Goal: Browse casually

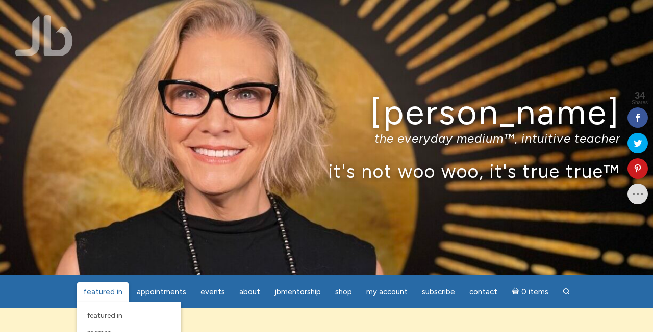
click at [83, 295] on span "featured in" at bounding box center [102, 292] width 39 height 9
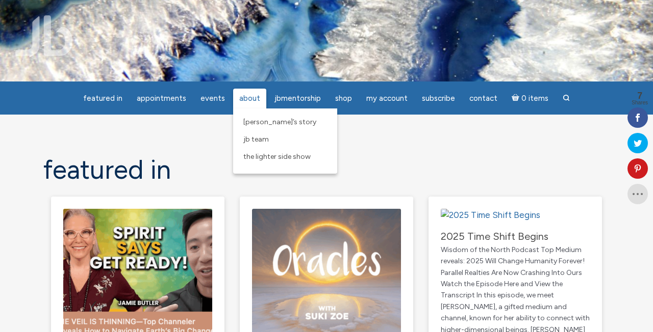
click at [239, 103] on span "About" at bounding box center [249, 98] width 21 height 9
click at [265, 126] on span "[PERSON_NAME]’s Story" at bounding box center [279, 122] width 73 height 9
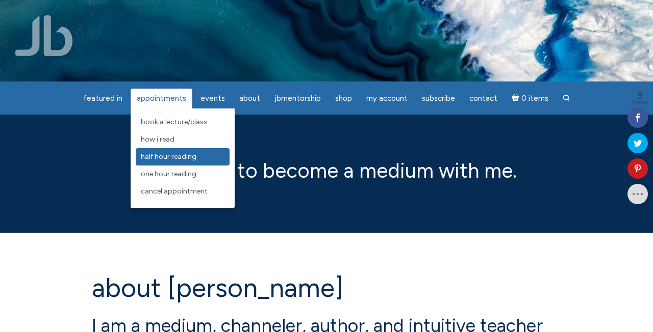
click at [164, 161] on span "Half Hour Reading" at bounding box center [169, 156] width 56 height 9
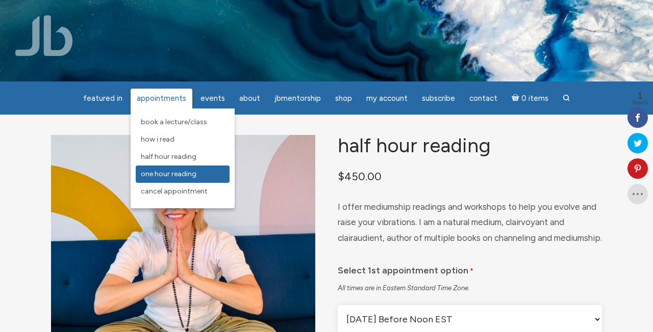
click at [147, 178] on span "One Hour Reading" at bounding box center [169, 174] width 56 height 9
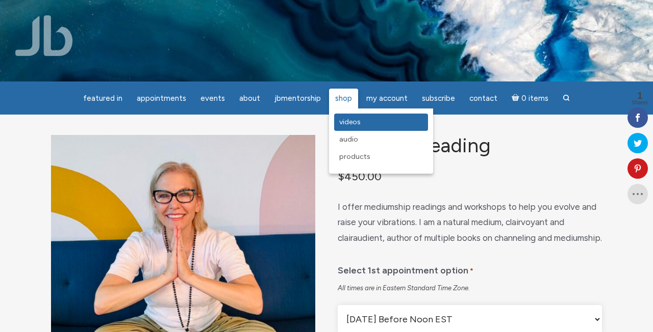
click at [360, 126] on span "Videos" at bounding box center [349, 122] width 21 height 9
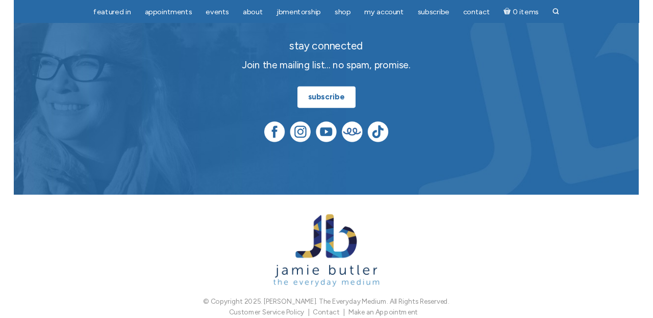
scroll to position [462, 0]
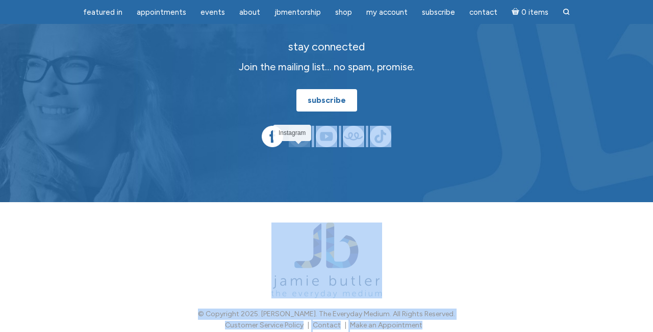
click at [301, 147] on img at bounding box center [299, 136] width 21 height 21
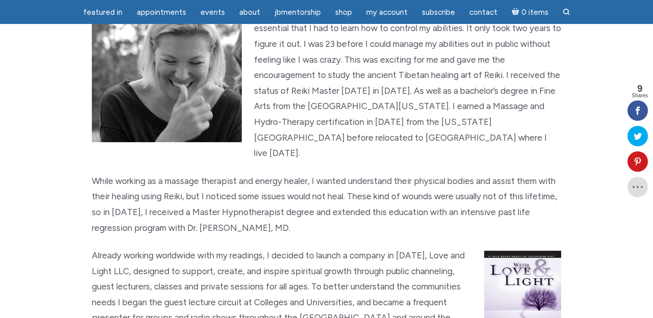
scroll to position [640, 0]
